Goal: Task Accomplishment & Management: Use online tool/utility

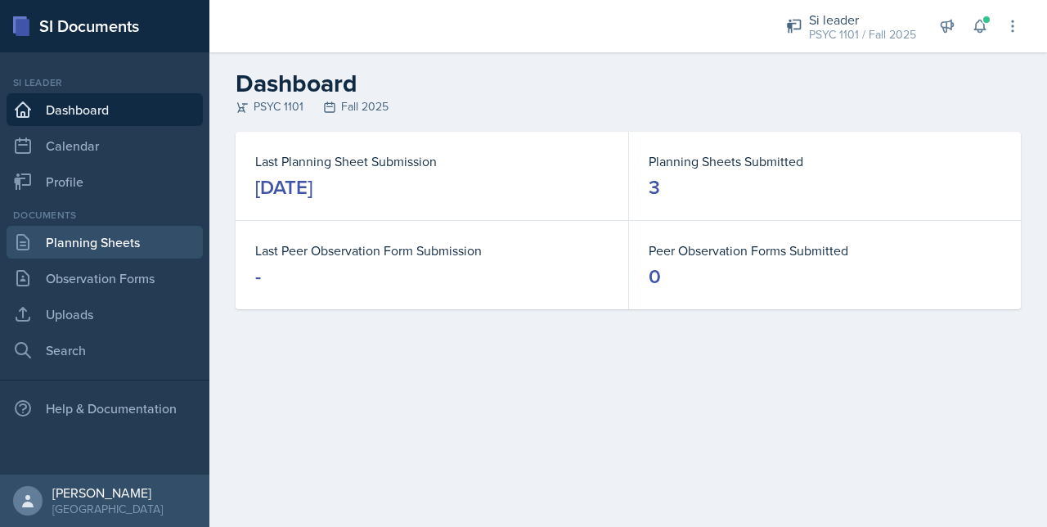
click at [84, 251] on link "Planning Sheets" at bounding box center [105, 242] width 196 height 33
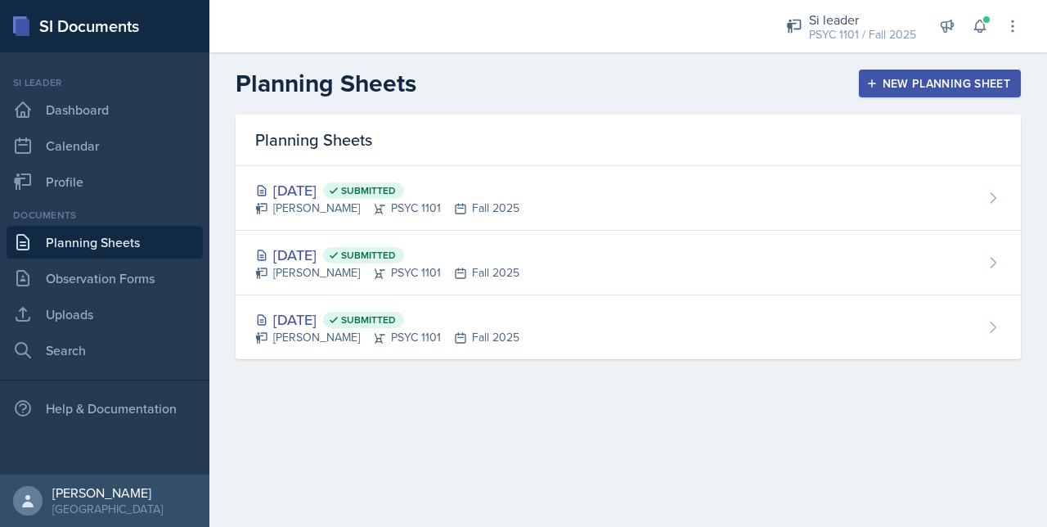
click at [916, 79] on div "New Planning Sheet" at bounding box center [940, 83] width 141 height 13
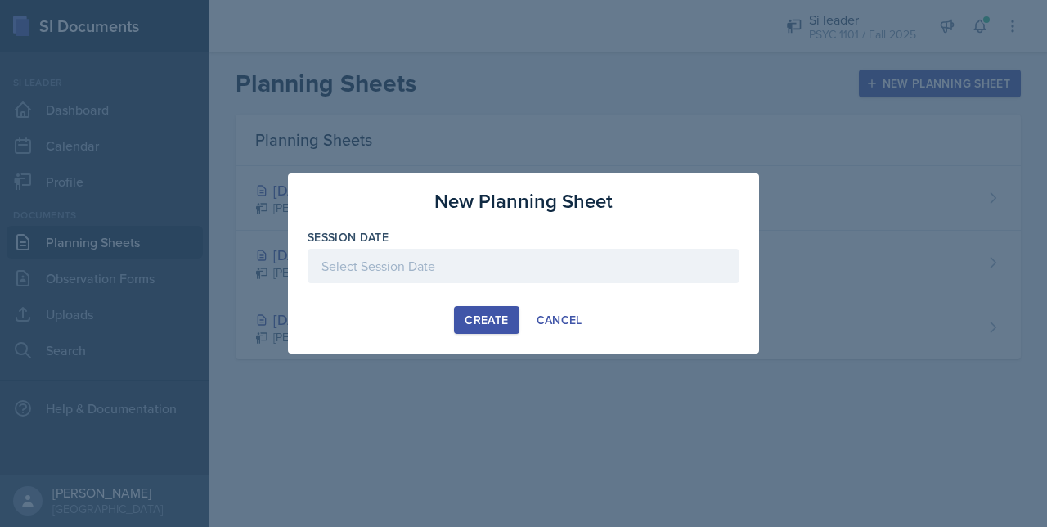
click at [470, 274] on div at bounding box center [524, 266] width 432 height 34
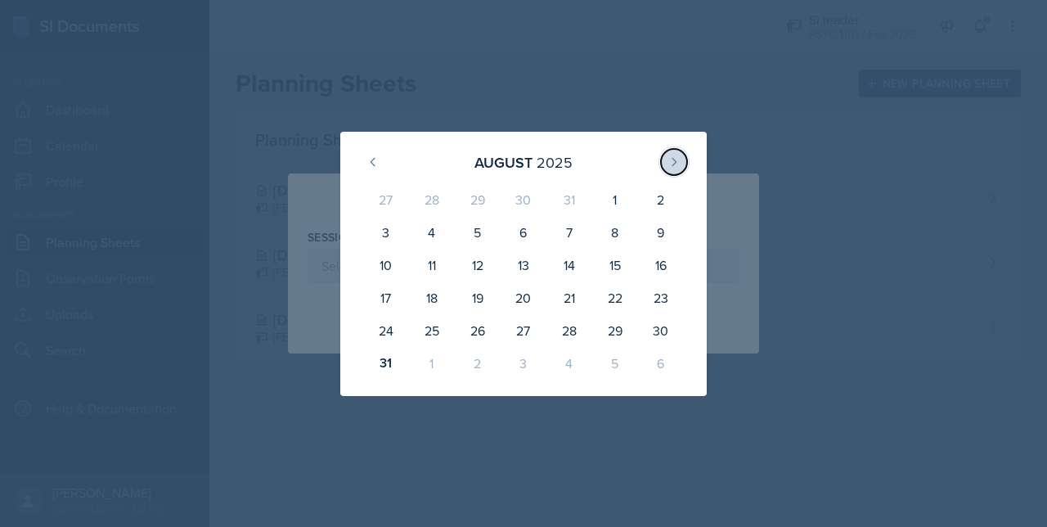
click at [679, 159] on icon at bounding box center [674, 161] width 13 height 13
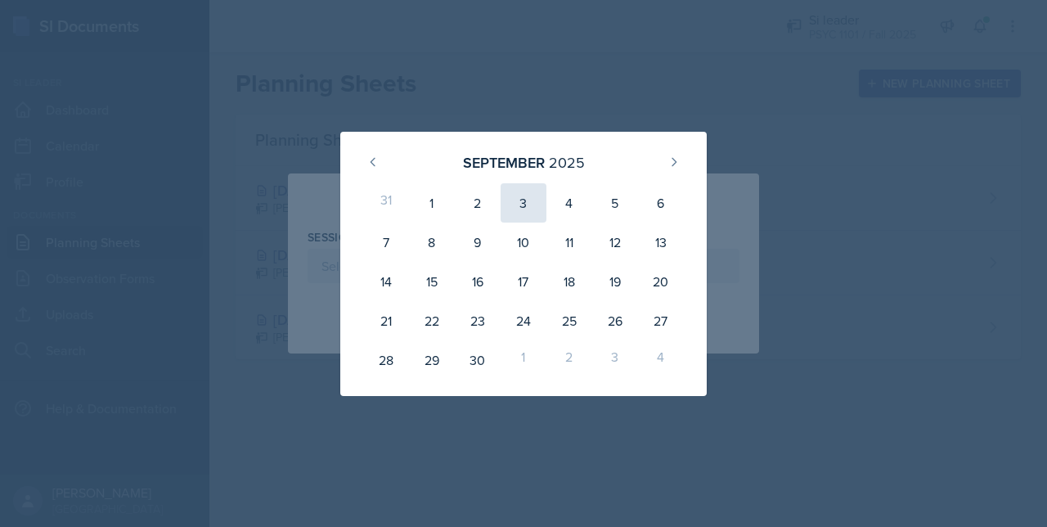
click at [509, 203] on div "3" at bounding box center [524, 202] width 46 height 39
type input "[DATE]"
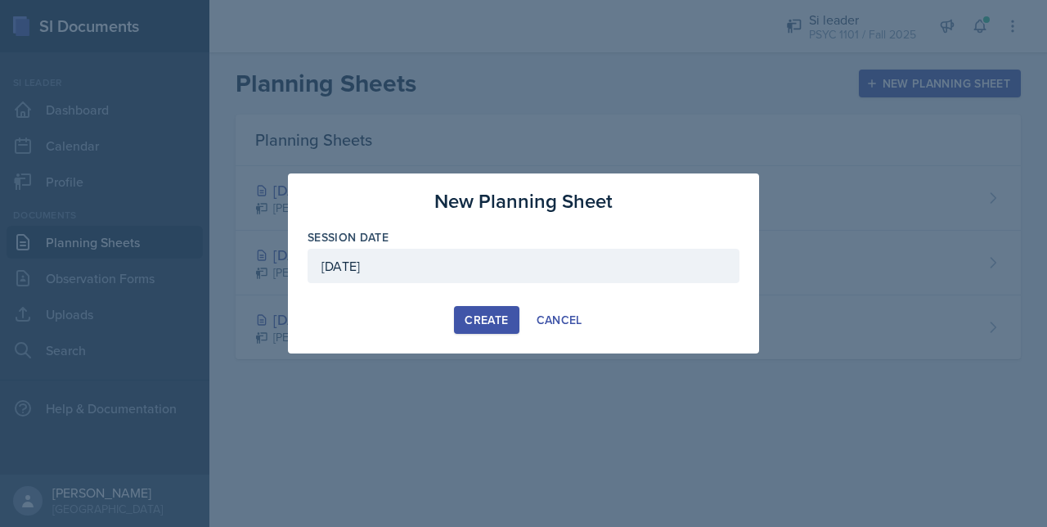
click at [484, 316] on div "Create" at bounding box center [486, 319] width 43 height 13
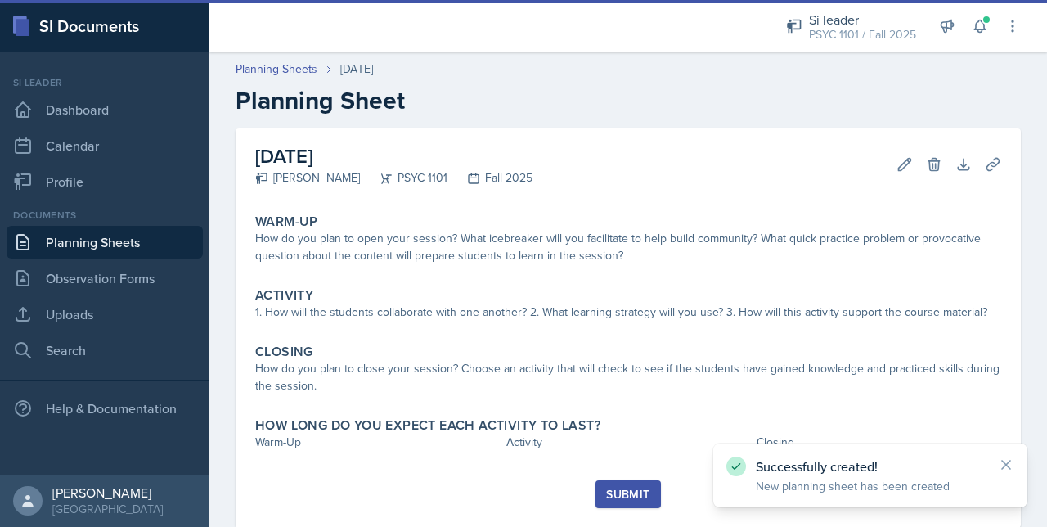
scroll to position [39, 0]
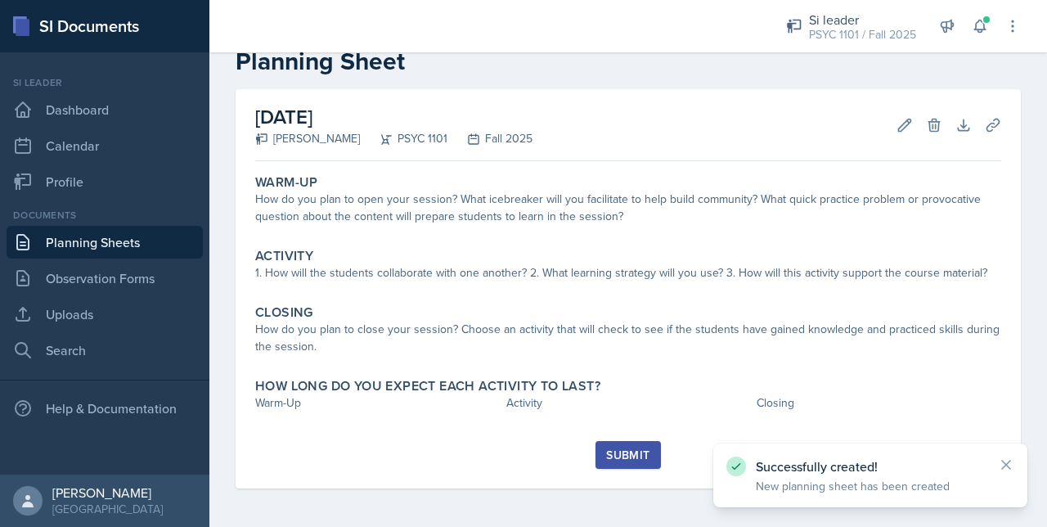
click at [554, 427] on div "Warm-Up How do you plan to open your session? What icebreaker will you facilita…" at bounding box center [628, 304] width 746 height 273
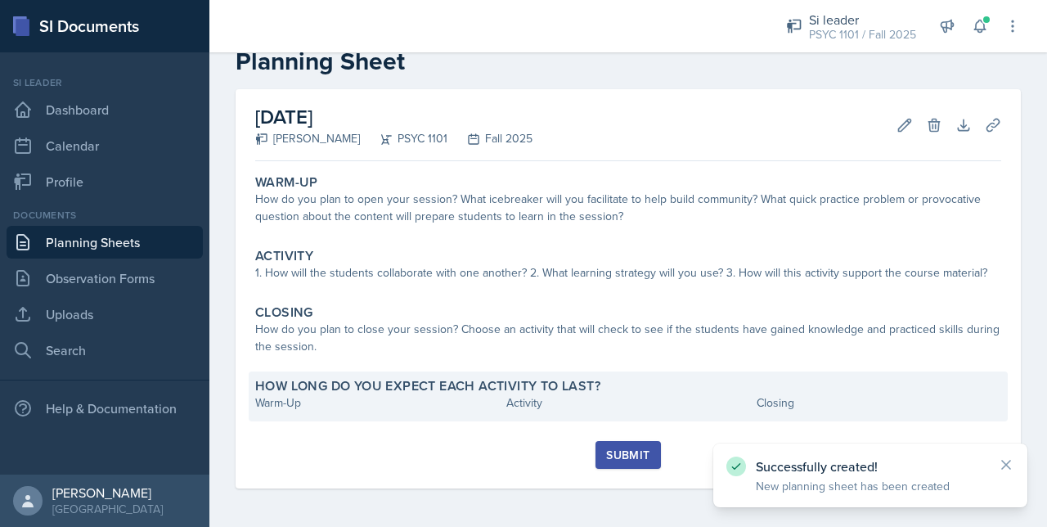
click at [542, 411] on div "Activity" at bounding box center [628, 402] width 245 height 17
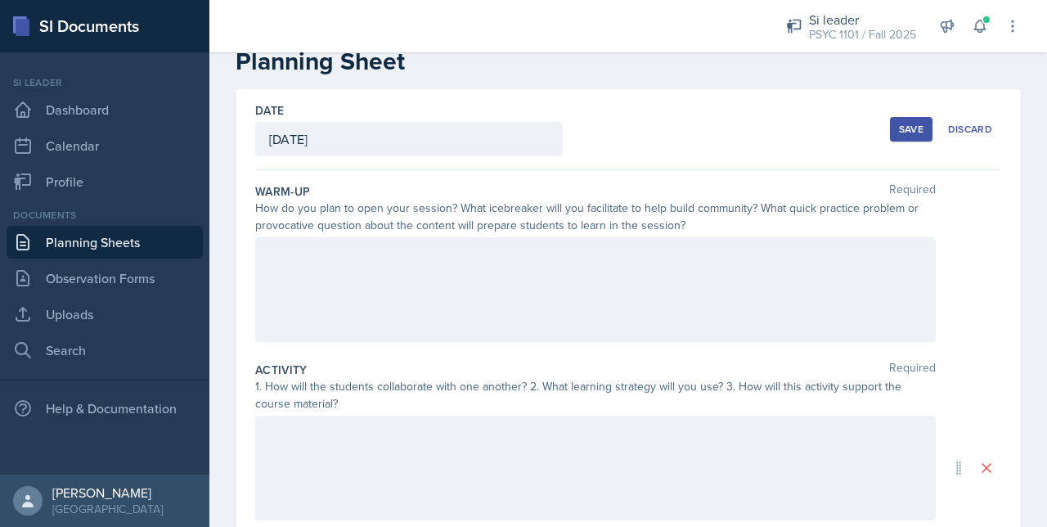
scroll to position [396, 0]
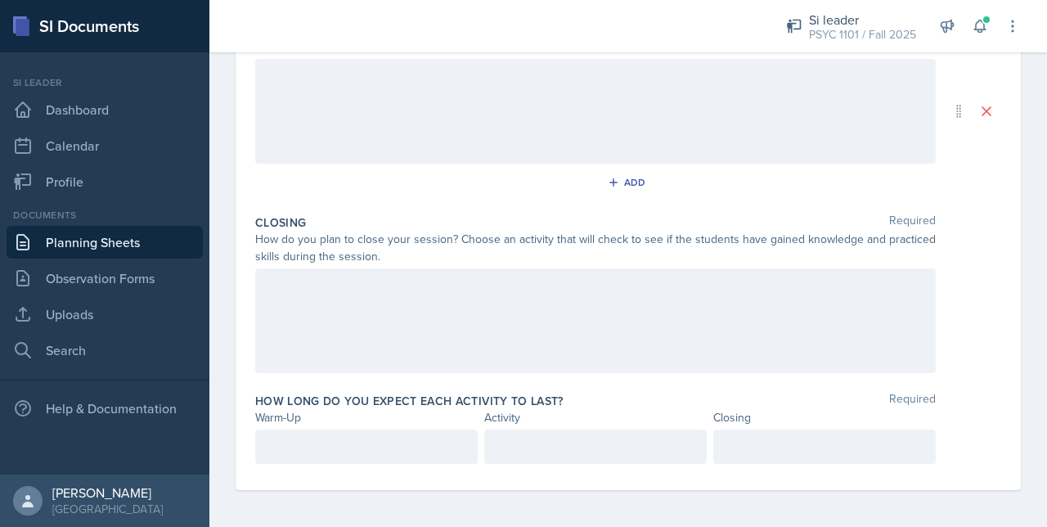
click at [277, 467] on div "How long do you expect each activity to last? Required Warm-Up Activity Closing" at bounding box center [628, 431] width 746 height 91
click at [272, 443] on p at bounding box center [366, 447] width 195 height 20
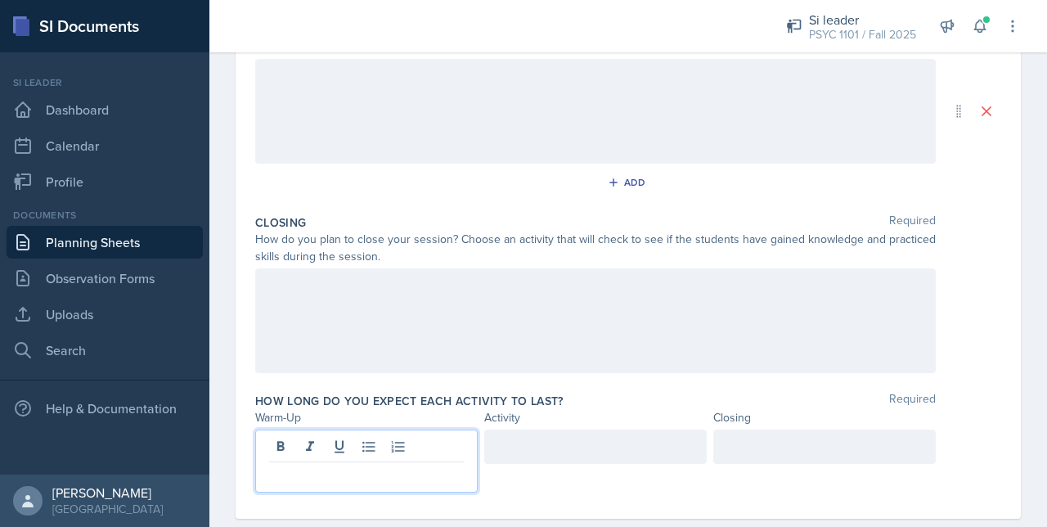
scroll to position [425, 0]
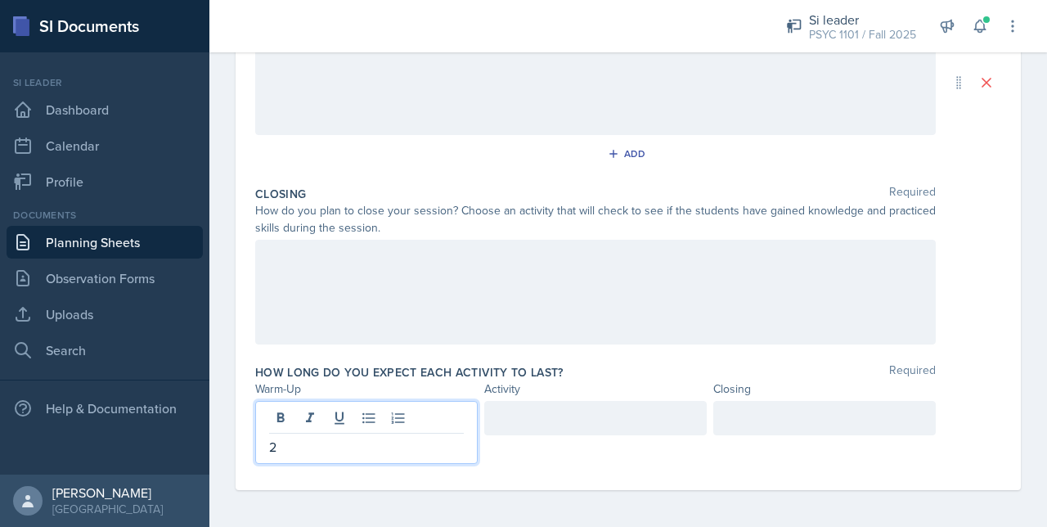
click at [502, 418] on div at bounding box center [595, 418] width 223 height 34
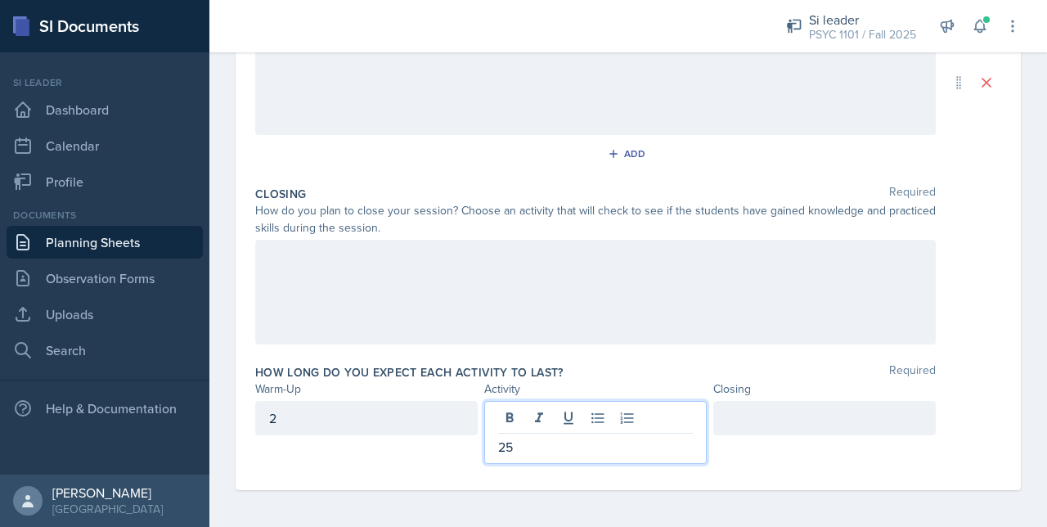
click at [761, 422] on div at bounding box center [824, 418] width 223 height 34
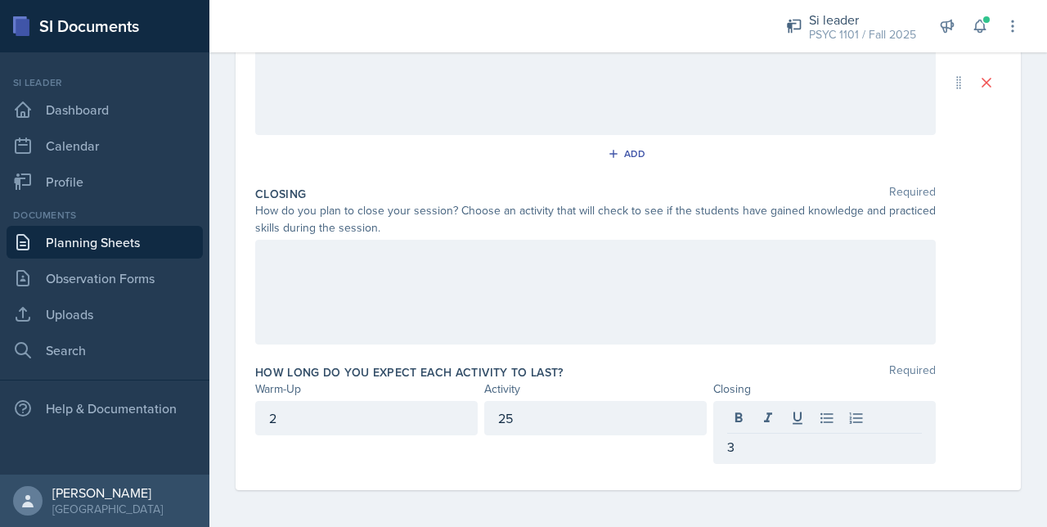
click at [567, 369] on div "How long do you expect each activity to last? Required" at bounding box center [628, 372] width 746 height 16
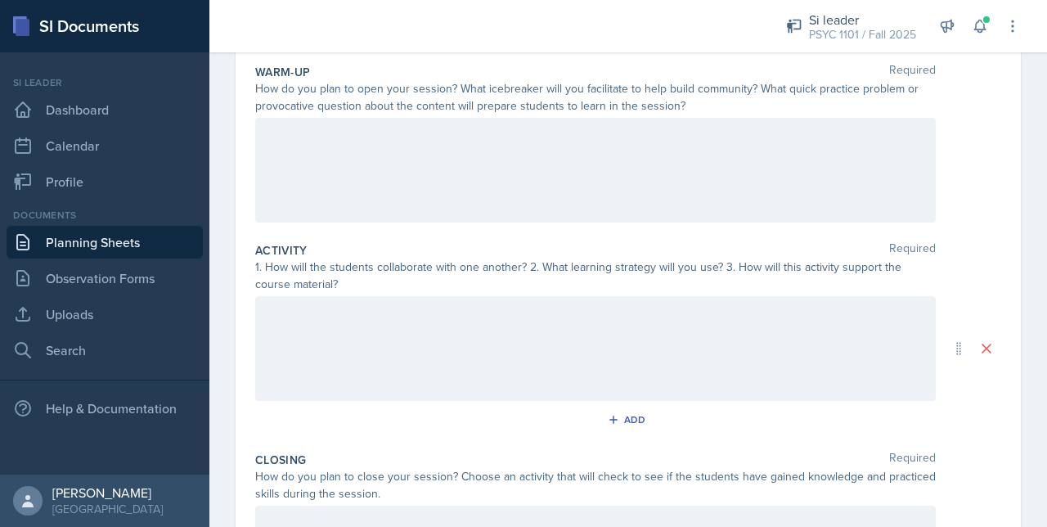
click at [365, 146] on div at bounding box center [595, 170] width 681 height 105
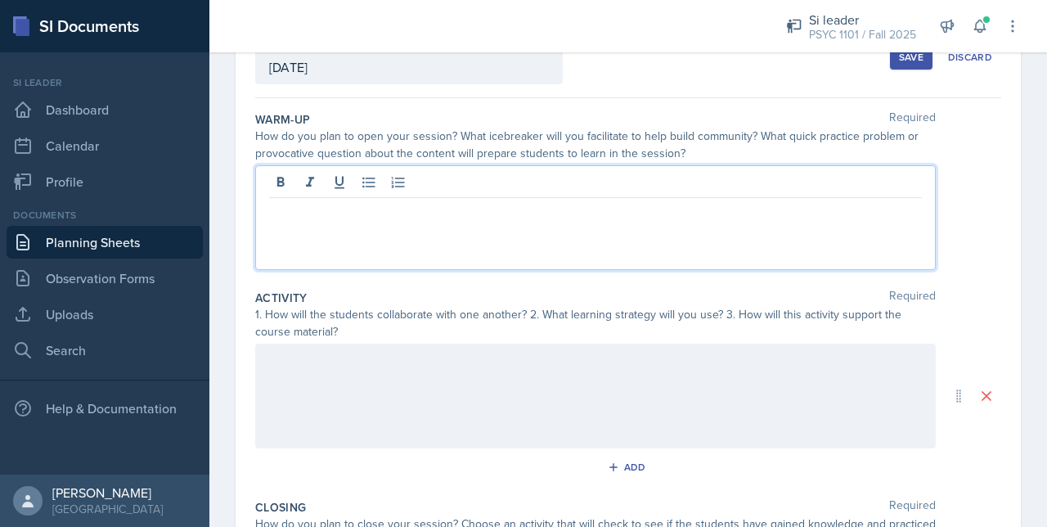
scroll to position [111, 0]
click at [369, 346] on div at bounding box center [595, 396] width 681 height 105
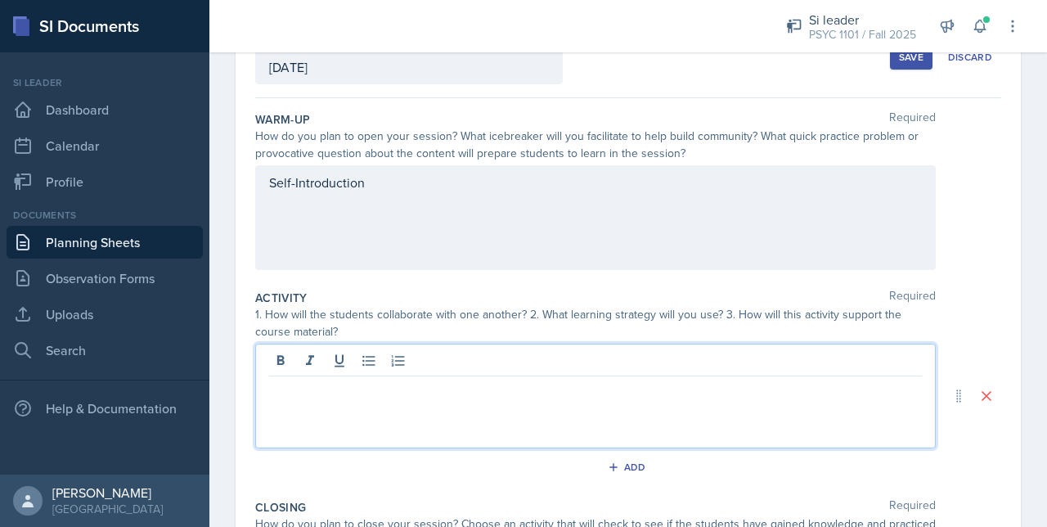
scroll to position [140, 0]
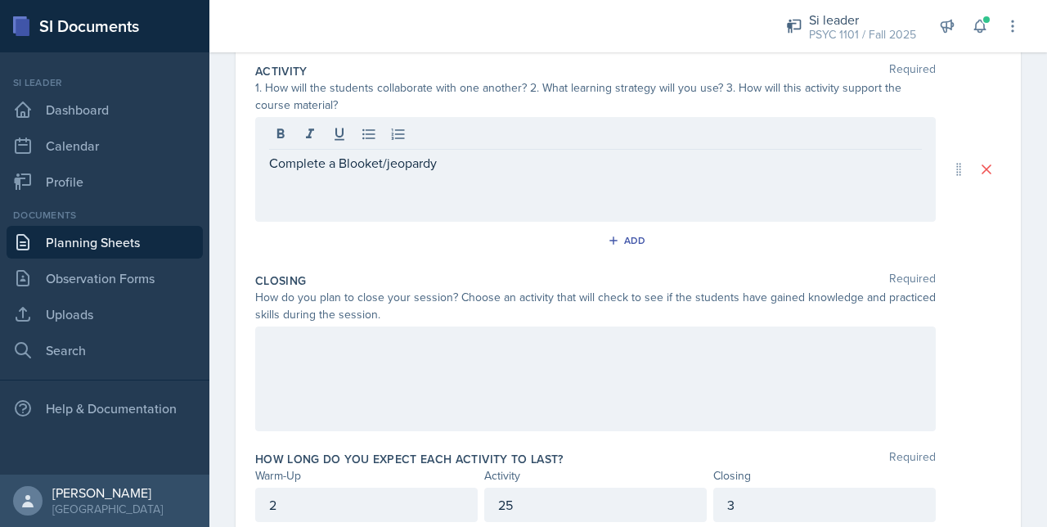
click at [504, 382] on div at bounding box center [595, 378] width 681 height 105
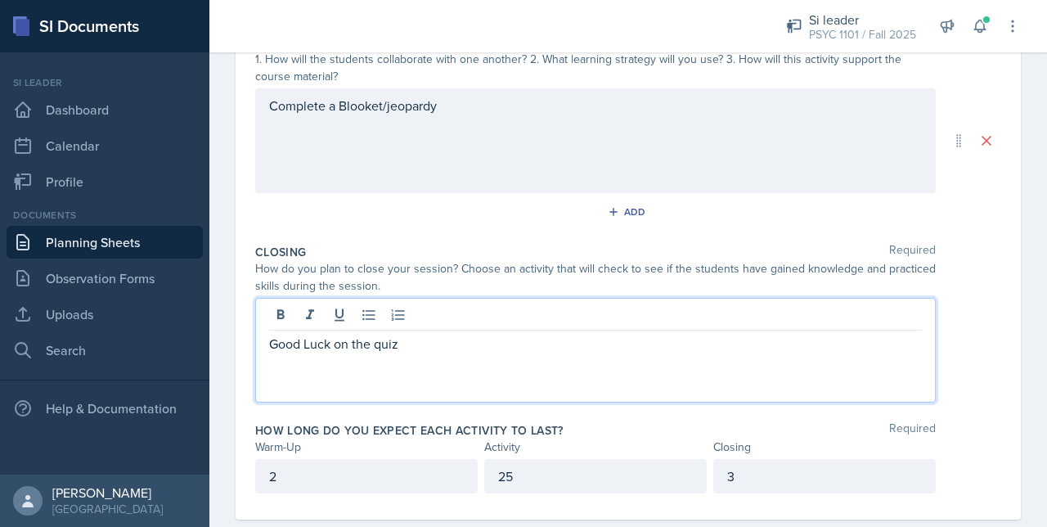
click at [478, 107] on div "Complete a Blooket/jeopardy" at bounding box center [595, 140] width 681 height 105
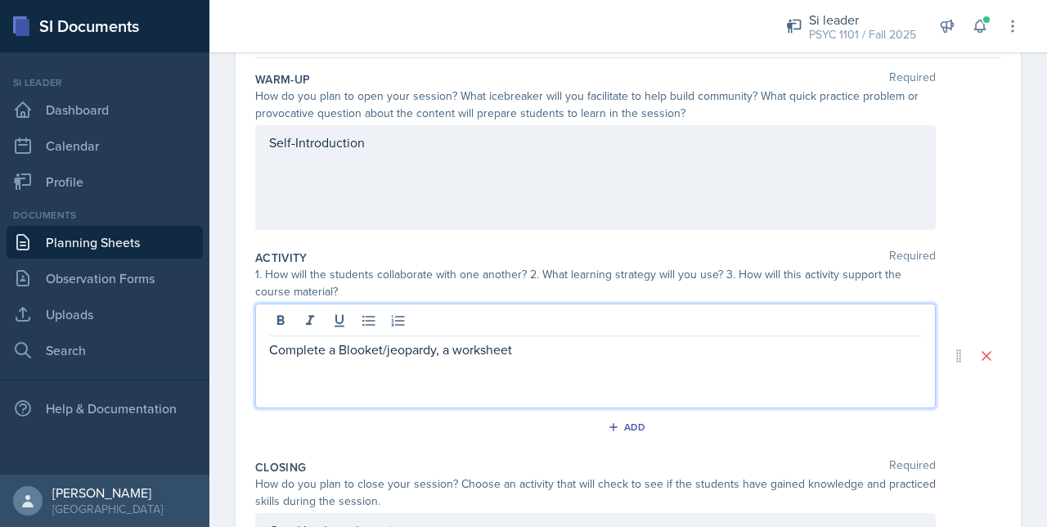
click at [443, 159] on div "Self-Introduction" at bounding box center [595, 177] width 681 height 105
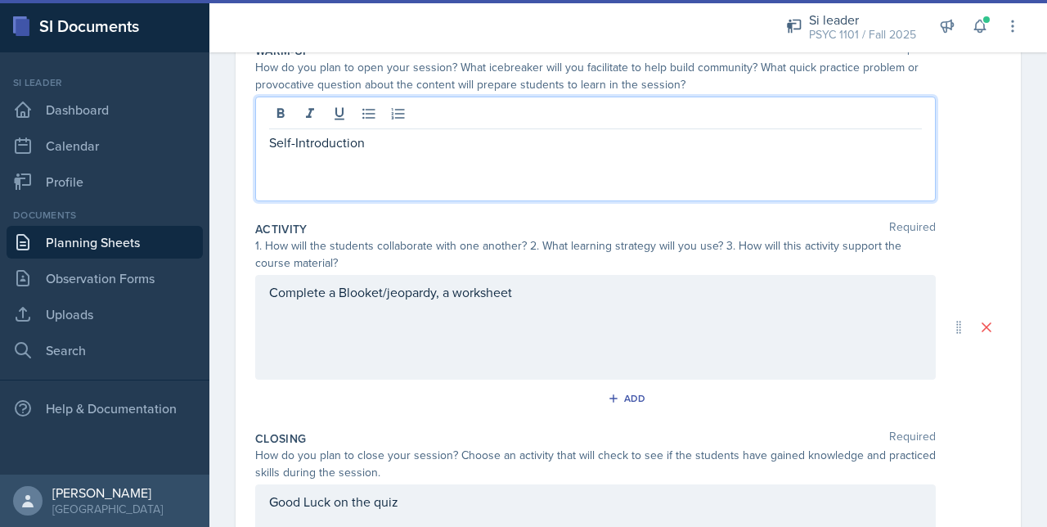
scroll to position [0, 0]
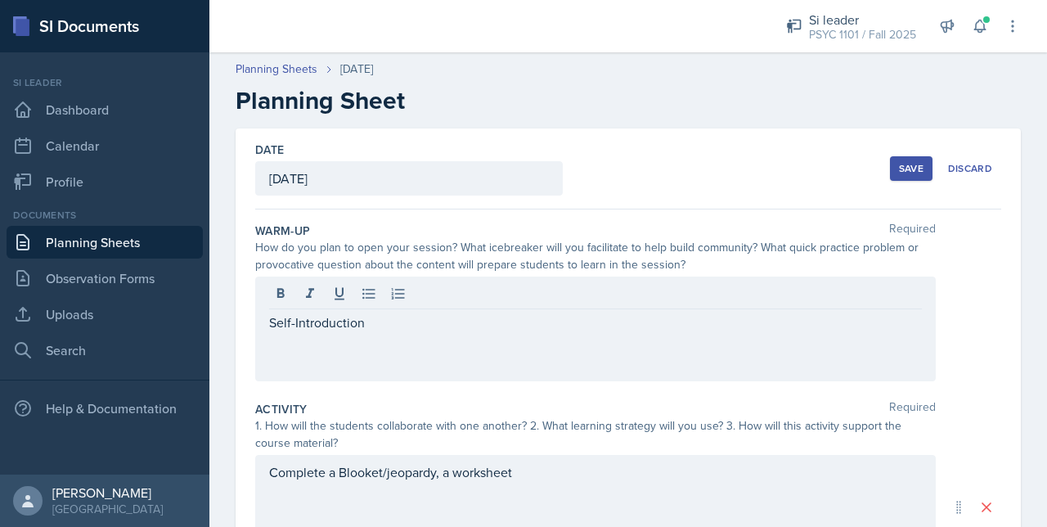
click at [899, 172] on div "Save" at bounding box center [911, 168] width 25 height 13
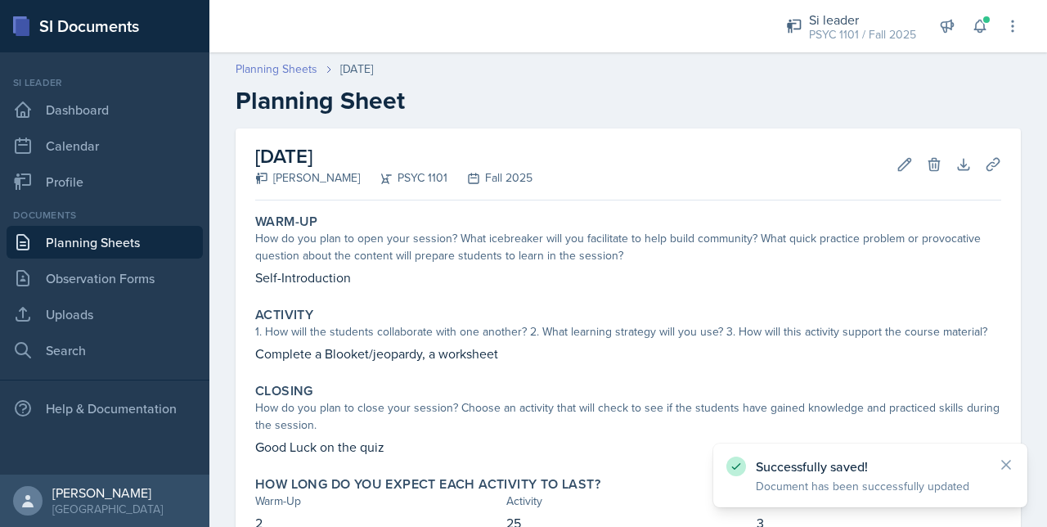
click at [262, 70] on link "Planning Sheets" at bounding box center [277, 69] width 82 height 17
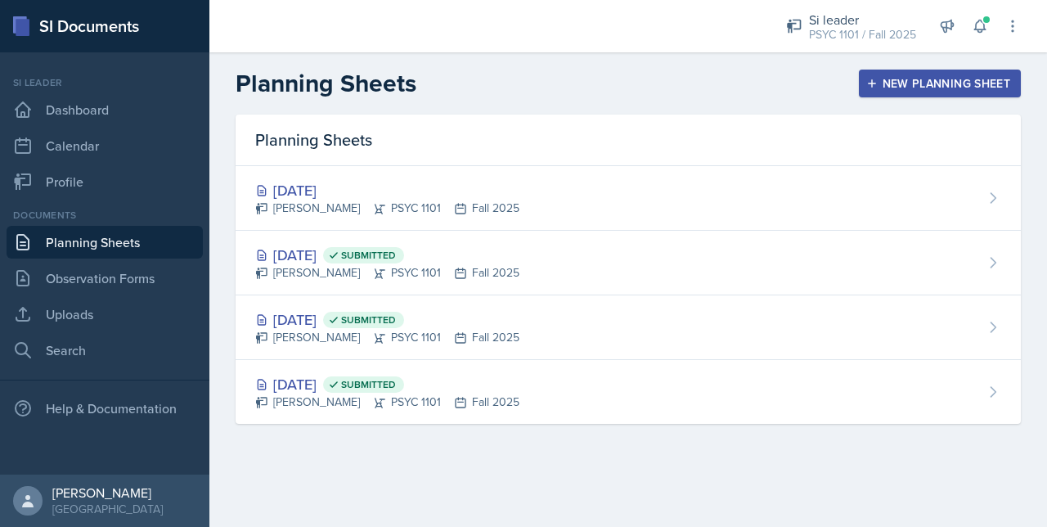
click at [887, 94] on button "New Planning Sheet" at bounding box center [940, 84] width 162 height 28
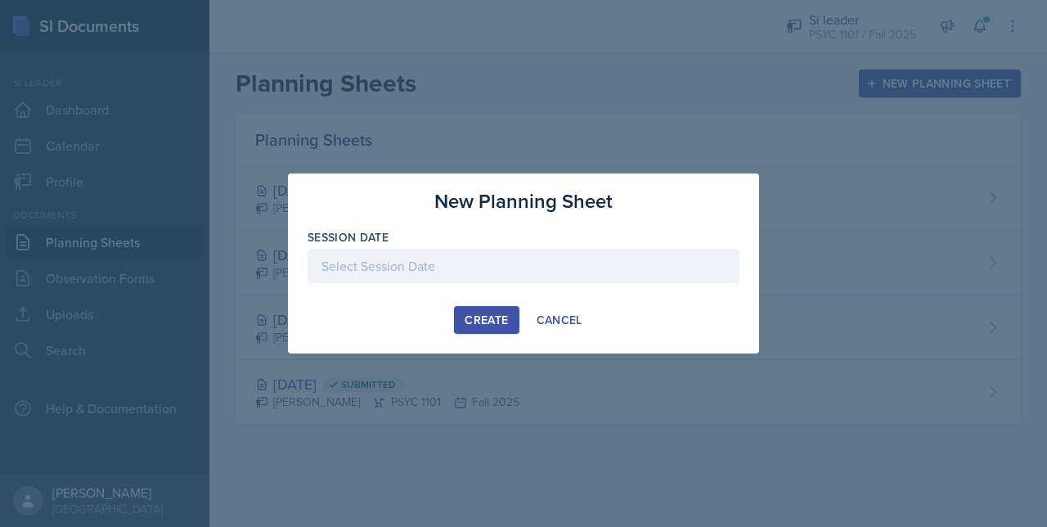
click at [464, 248] on div "Session Date" at bounding box center [524, 264] width 432 height 70
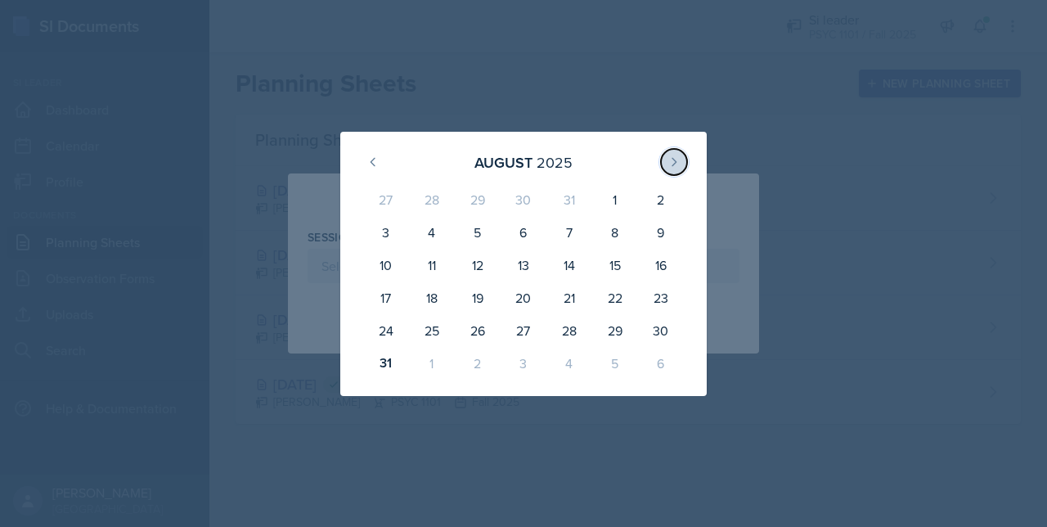
click at [685, 166] on button at bounding box center [674, 162] width 26 height 26
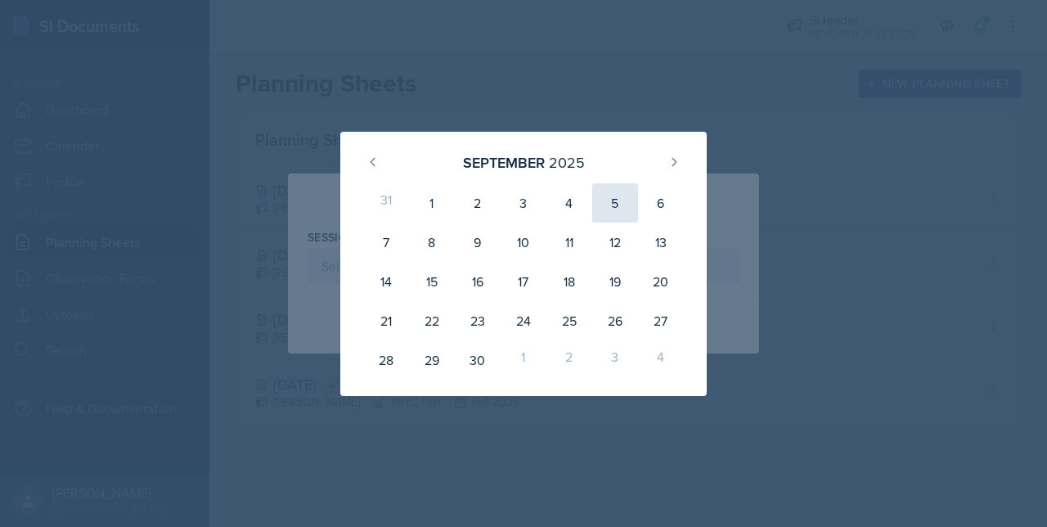
click at [617, 206] on div "5" at bounding box center [615, 202] width 46 height 39
type input "[DATE]"
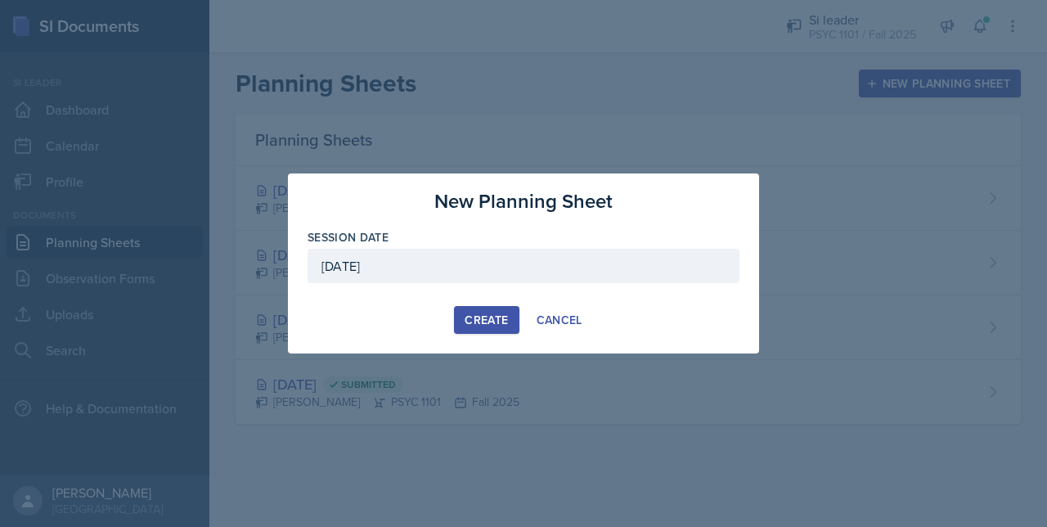
click at [470, 326] on div "Create" at bounding box center [486, 319] width 43 height 13
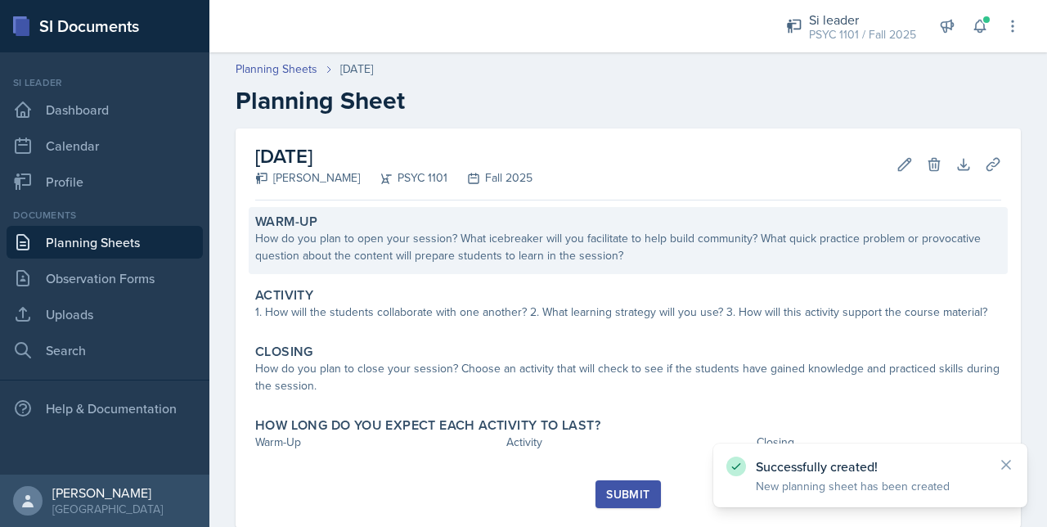
click at [269, 271] on div "Warm-Up How do you plan to open your session? What icebreaker will you facilita…" at bounding box center [628, 240] width 759 height 67
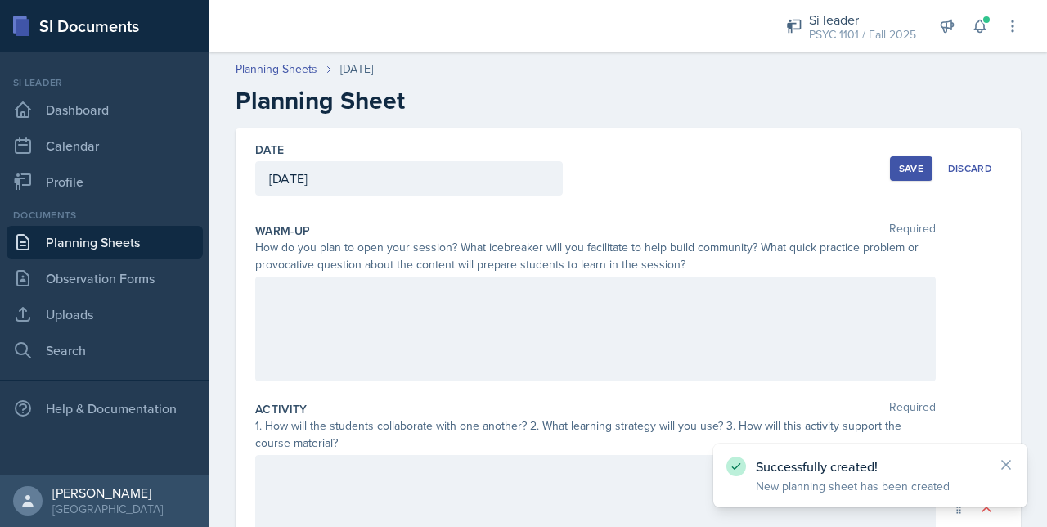
click at [288, 290] on div at bounding box center [595, 329] width 681 height 105
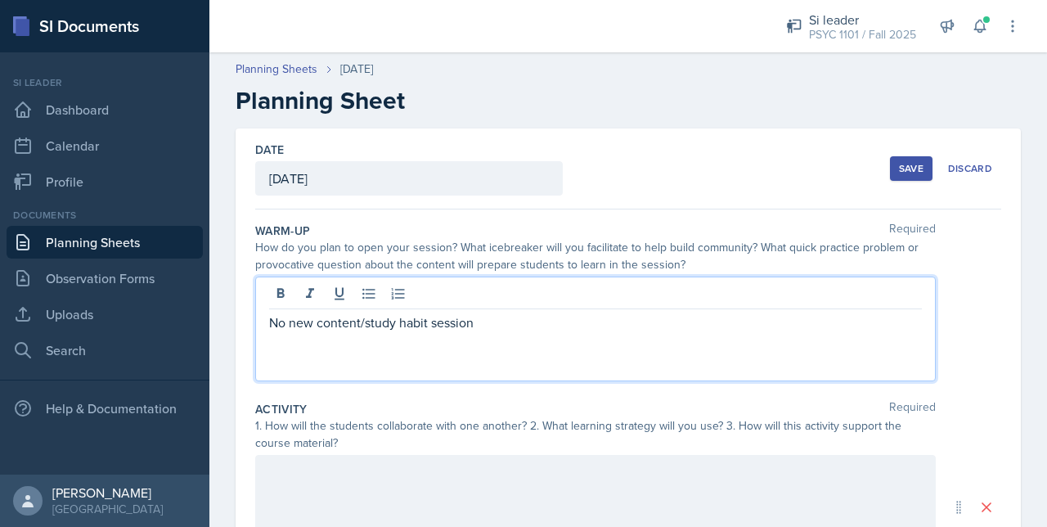
click at [388, 349] on div "No new content/study habit session" at bounding box center [595, 329] width 681 height 105
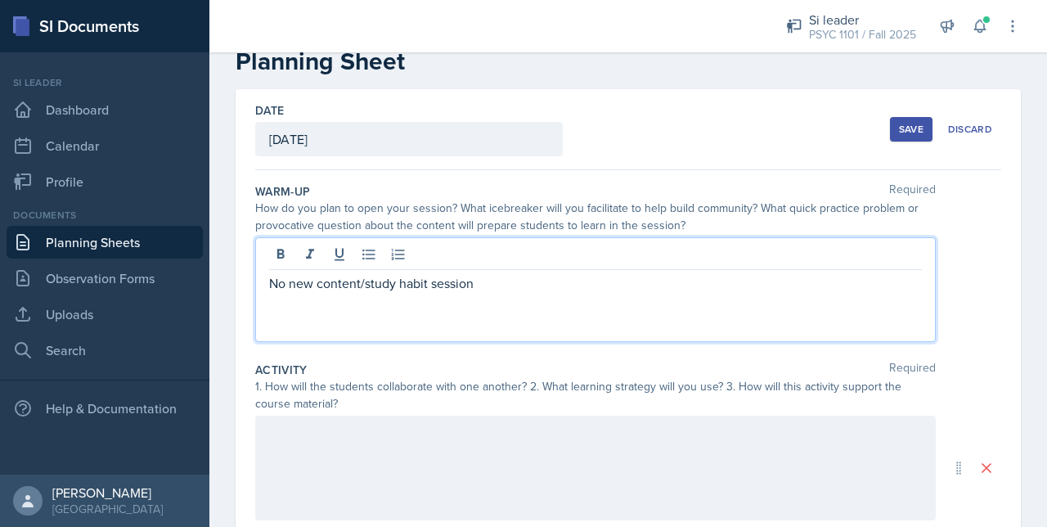
scroll to position [43, 0]
